Goal: Task Accomplishment & Management: Use online tool/utility

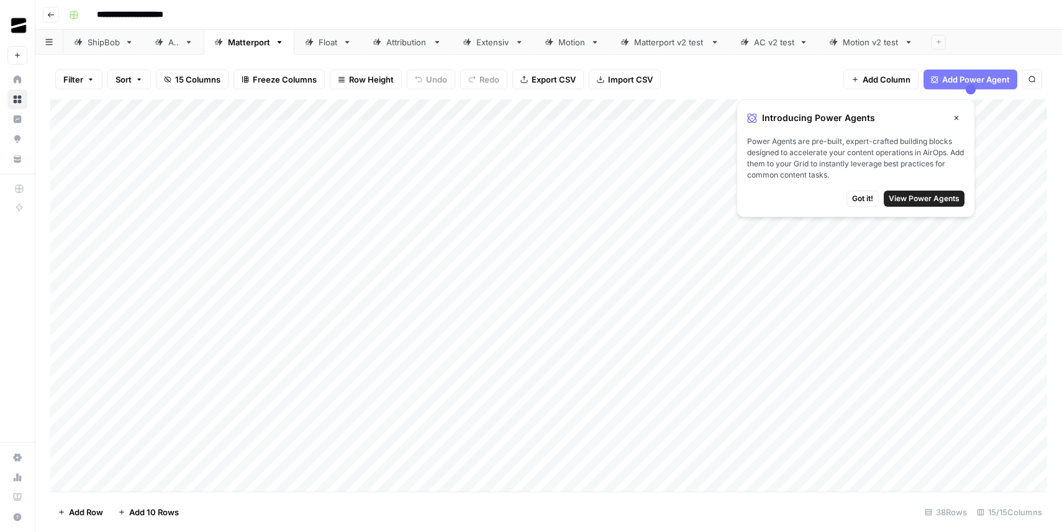
click at [874, 195] on button "Got it!" at bounding box center [863, 199] width 32 height 16
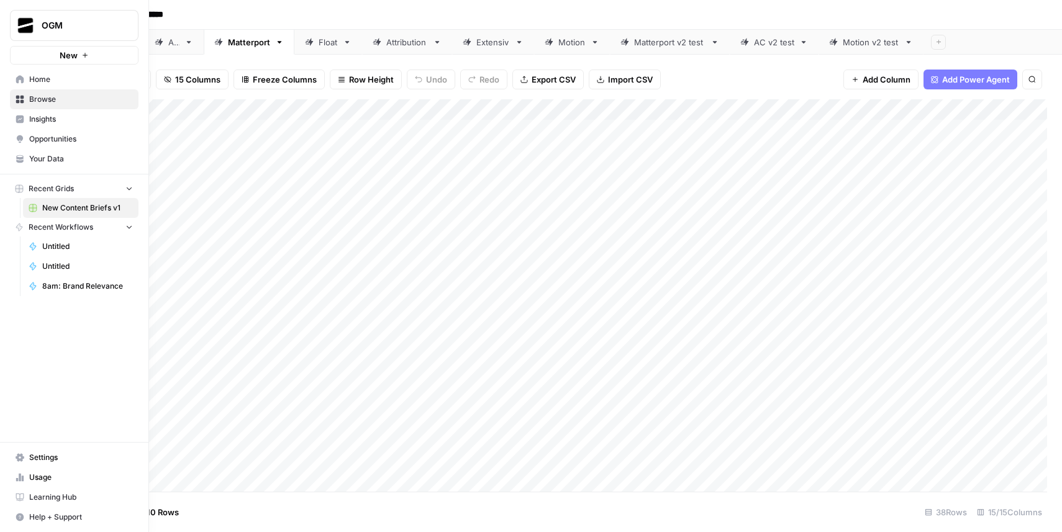
click at [37, 103] on span "Browse" at bounding box center [81, 99] width 104 height 11
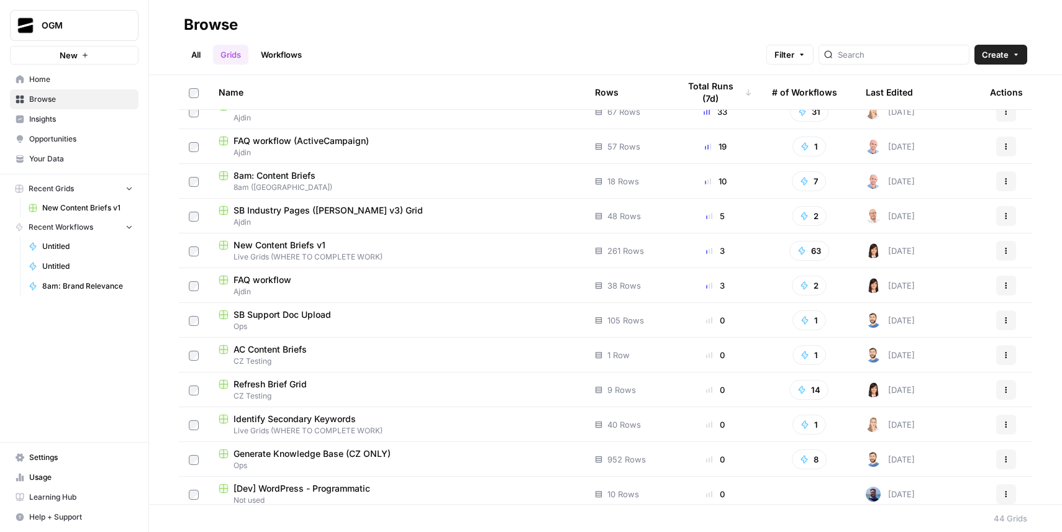
scroll to position [118, 0]
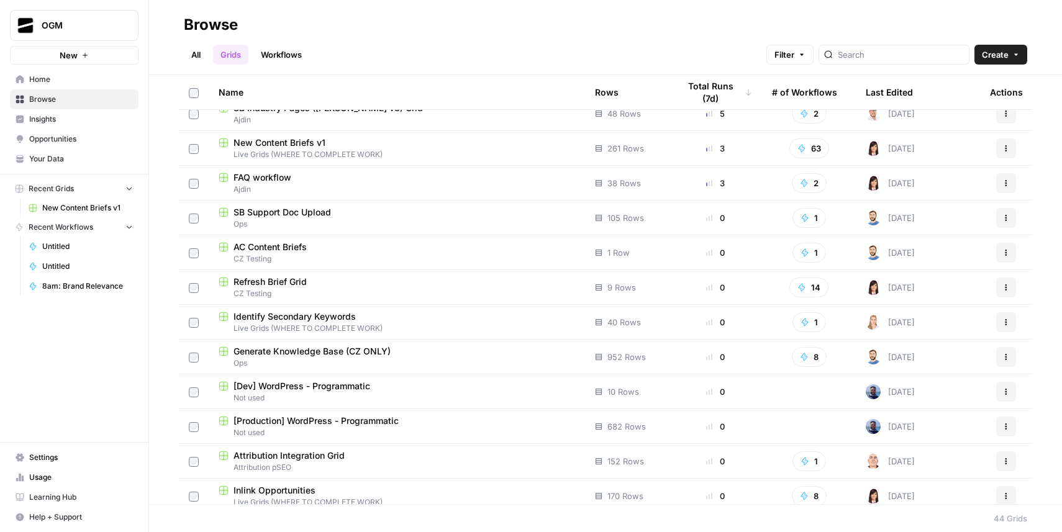
click at [283, 177] on span "FAQ workflow" at bounding box center [263, 177] width 58 height 12
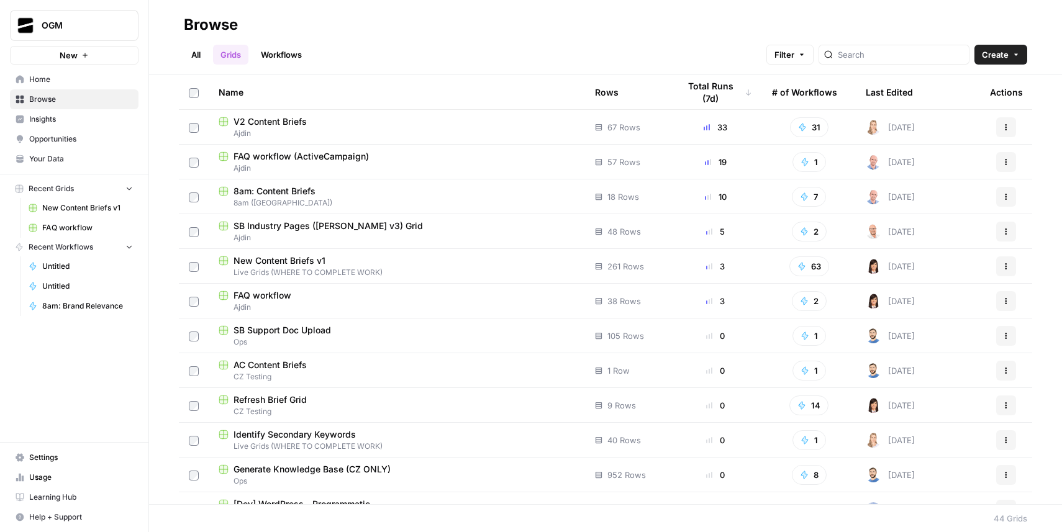
click at [348, 156] on span "FAQ workflow (ActiveCampaign)" at bounding box center [301, 156] width 135 height 12
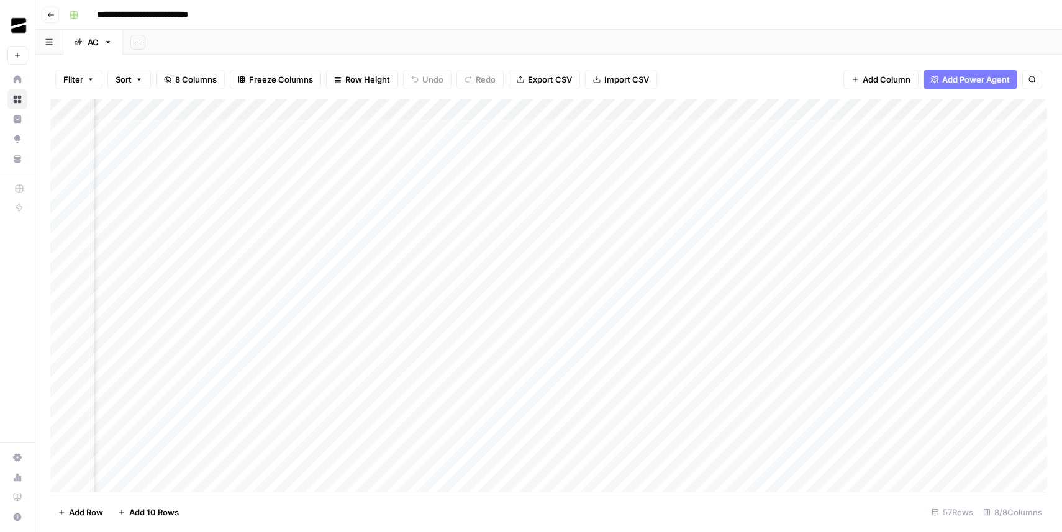
scroll to position [0, 538]
click at [779, 131] on div "Add Column" at bounding box center [548, 295] width 997 height 393
click at [812, 132] on div "Add Column" at bounding box center [548, 295] width 997 height 393
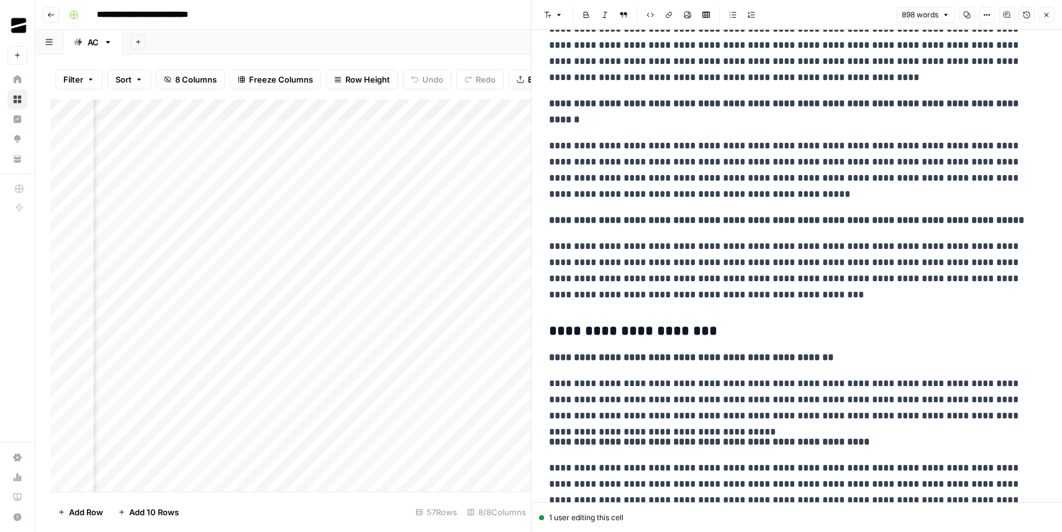
scroll to position [348, 0]
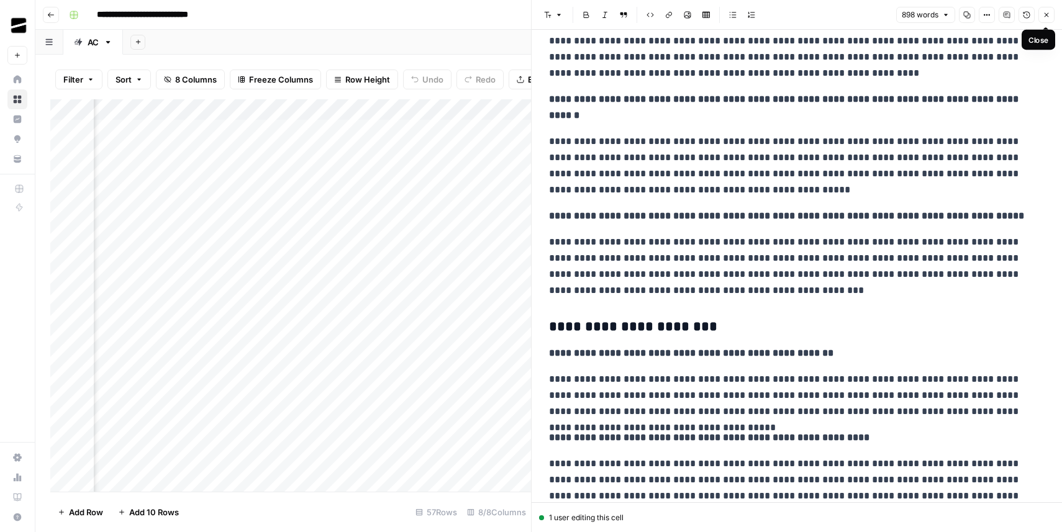
click at [1046, 17] on icon "button" at bounding box center [1046, 14] width 7 height 7
